Goal: Communication & Community: Answer question/provide support

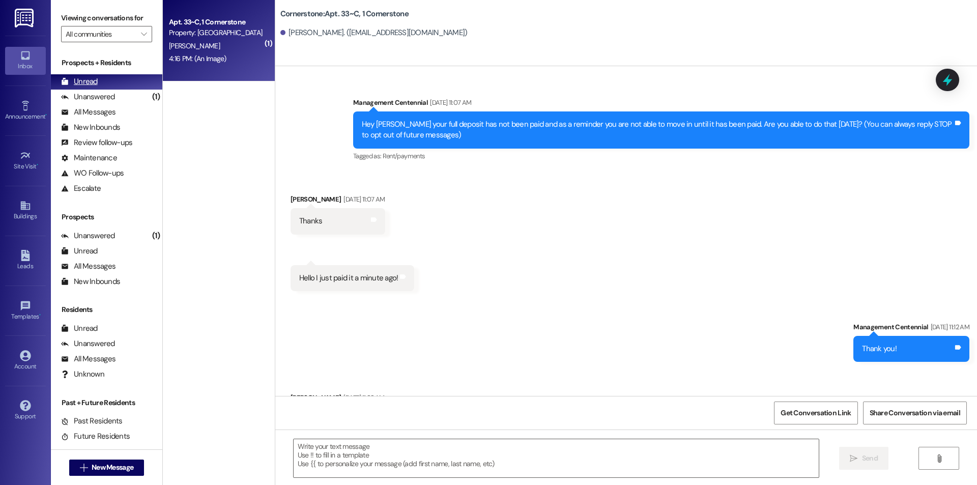
scroll to position [5574, 0]
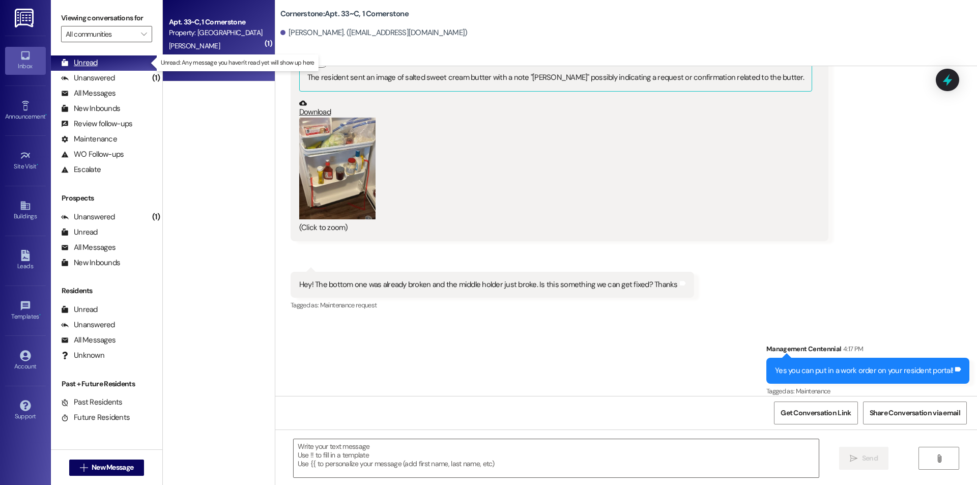
click at [87, 61] on div "Unread" at bounding box center [79, 62] width 37 height 11
click at [109, 64] on div "Unread (0)" at bounding box center [106, 62] width 111 height 15
click at [184, 77] on div "Apt. 33~C, 1 Cornerstone Property: Cornerstone [PERSON_NAME] 4:16 PM: (An Image…" at bounding box center [219, 40] width 112 height 81
click at [184, 76] on div "Apt. 33~C, 1 Cornerstone Property: Cornerstone [PERSON_NAME] 4:16 PM: (An Image…" at bounding box center [219, 40] width 112 height 81
click at [178, 61] on div "Centennial Prospect [PERSON_NAME] 5:53 PM: hey i got booted the other day so i …" at bounding box center [219, 40] width 112 height 81
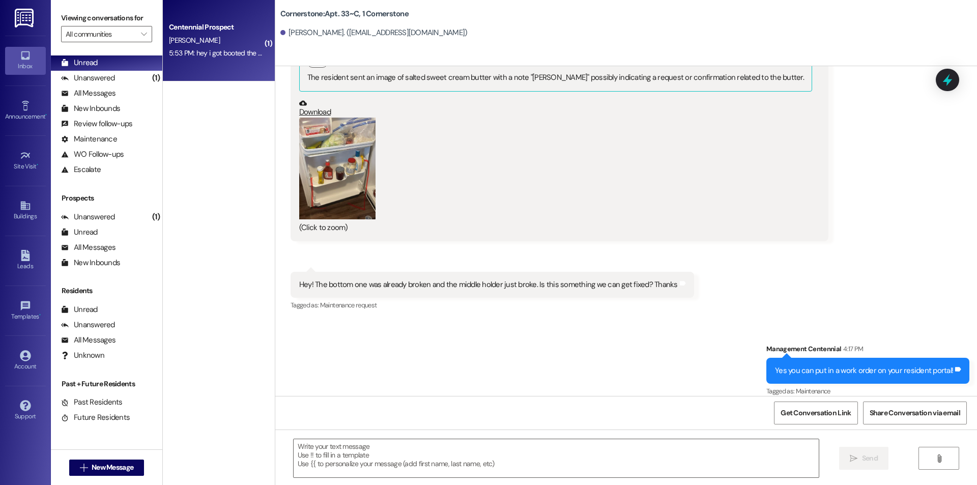
click at [178, 61] on div "Centennial Prospect [PERSON_NAME] 5:53 PM: hey i got booted the other day so i …" at bounding box center [219, 40] width 112 height 81
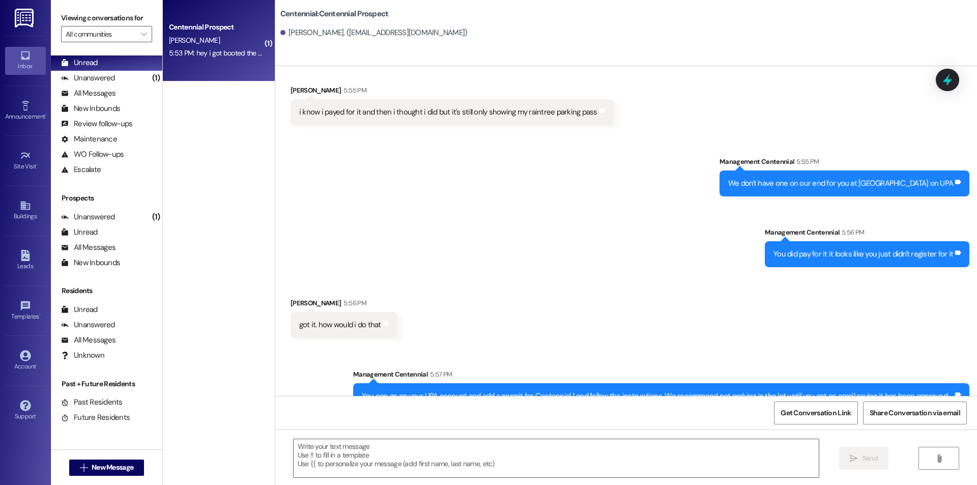
scroll to position [2065, 0]
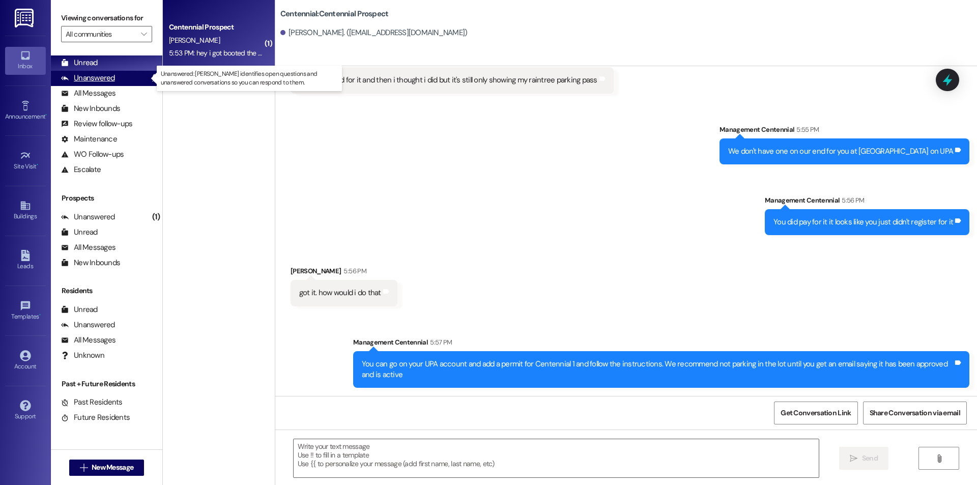
click at [116, 78] on div "Unanswered (1)" at bounding box center [106, 78] width 111 height 15
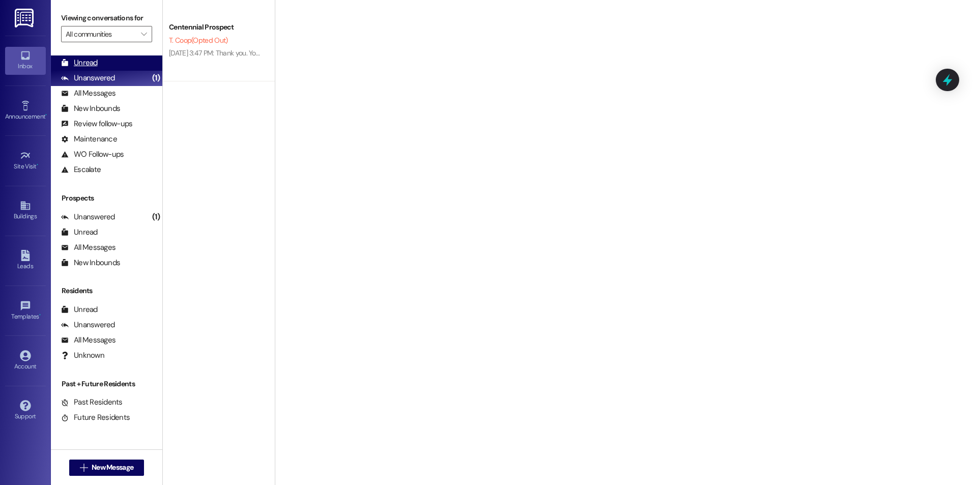
click at [108, 69] on div "Unread (0)" at bounding box center [106, 62] width 111 height 15
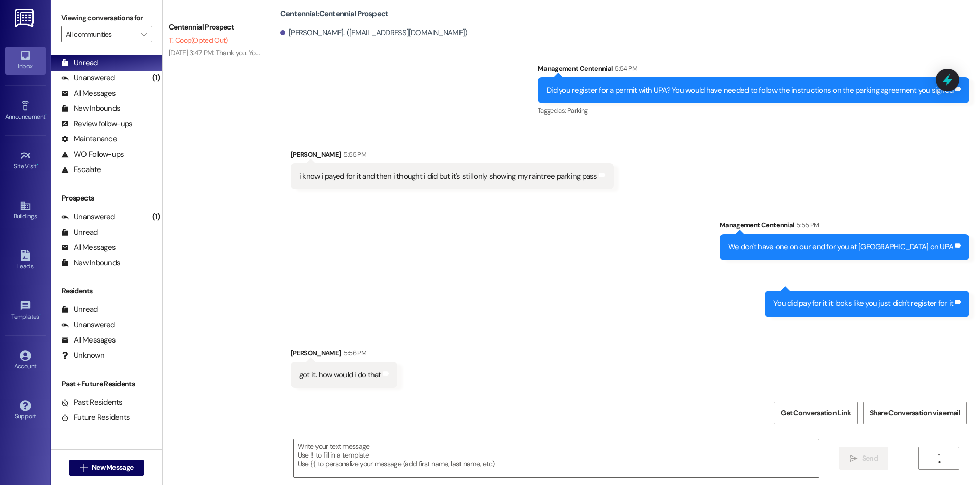
scroll to position [1984, 0]
